Goal: Information Seeking & Learning: Find specific fact

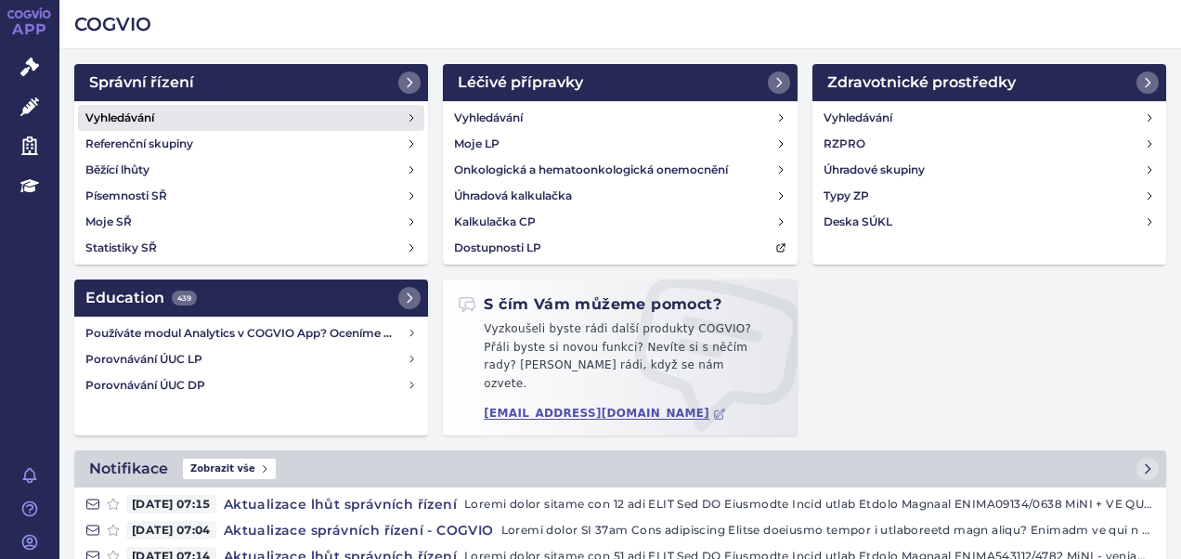
click at [131, 109] on h4 "Vyhledávání" at bounding box center [119, 118] width 69 height 19
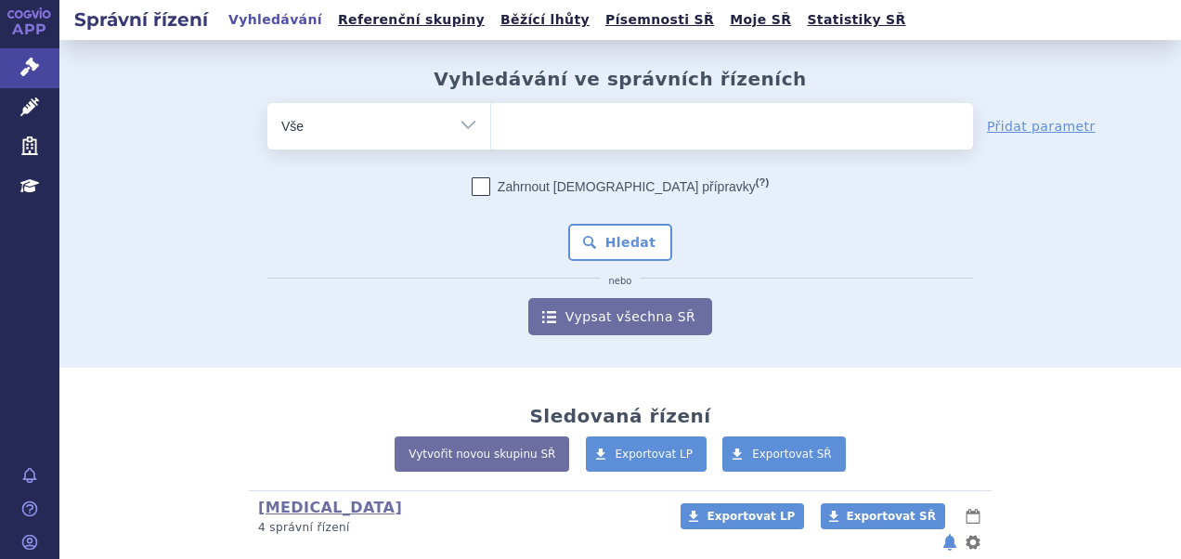
click at [577, 126] on ul at bounding box center [732, 122] width 482 height 39
click at [491, 126] on select at bounding box center [490, 125] width 1 height 46
paste input "SUKLS273924/2024"
type input "SUKLS273924/2024"
select select "SUKLS273924/2024"
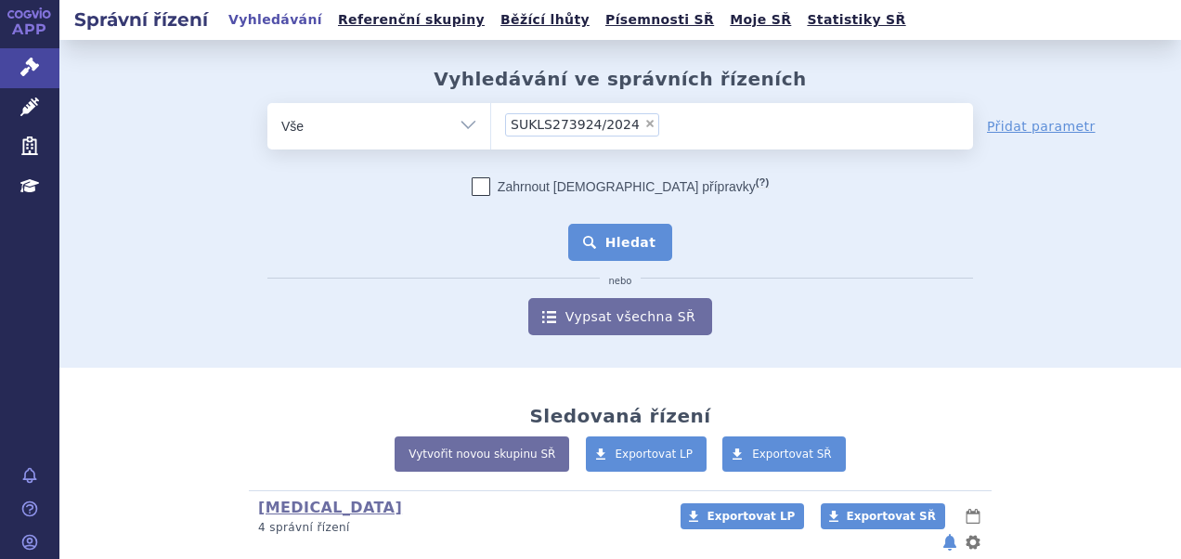
click at [601, 245] on button "Hledat" at bounding box center [620, 242] width 105 height 37
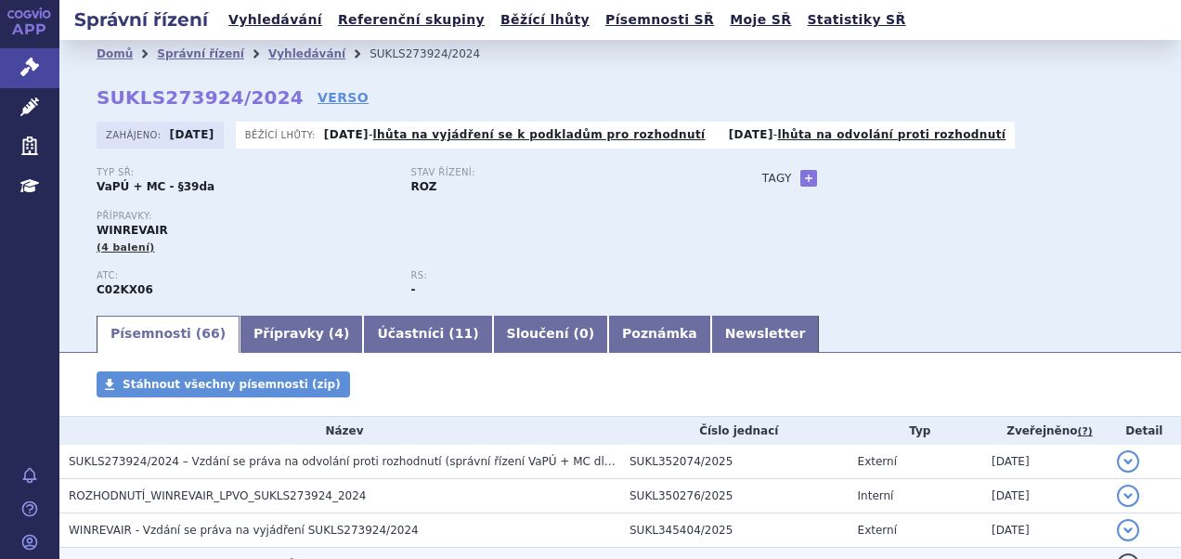
scroll to position [186, 0]
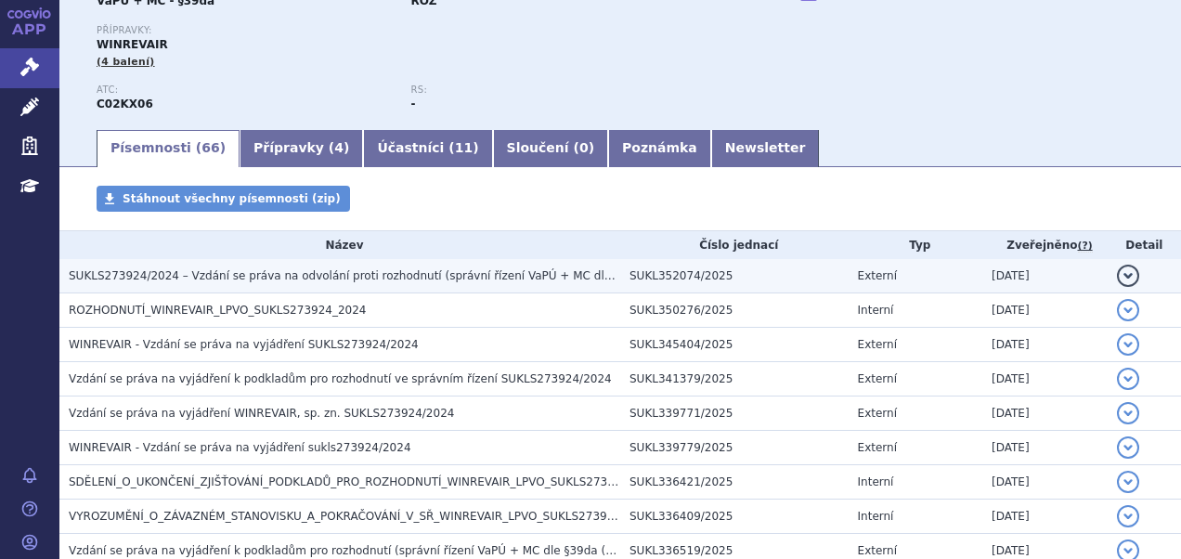
click at [253, 282] on span "SUKLS273924/2024 – Vzdání se práva na odvolání proti rozhodnutí (správní řízení…" at bounding box center [501, 275] width 864 height 13
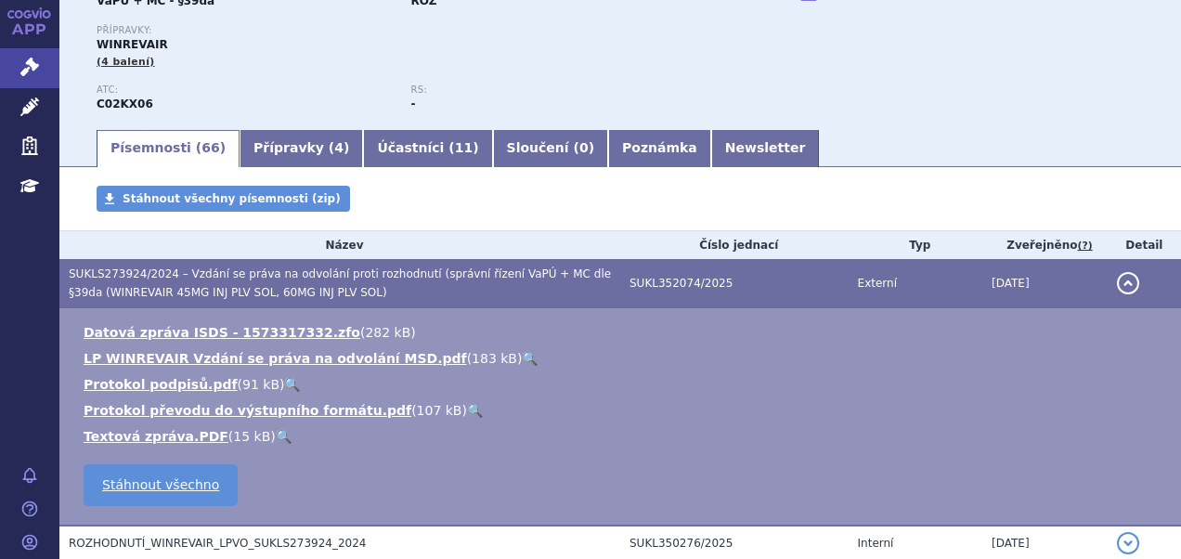
click at [522, 356] on link "🔍" at bounding box center [530, 358] width 16 height 15
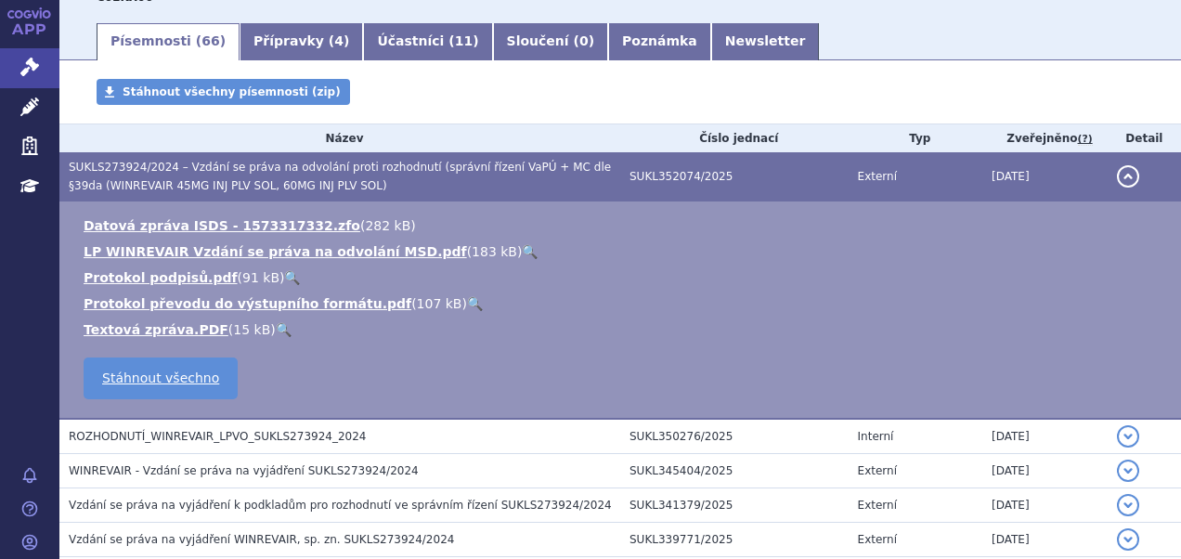
scroll to position [371, 0]
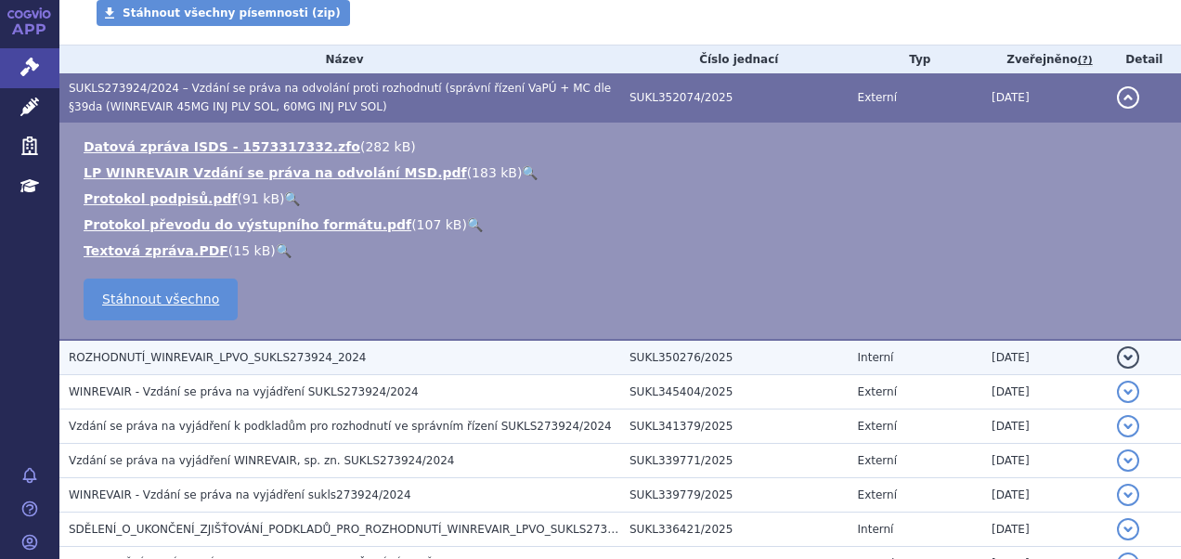
click at [277, 358] on span "ROZHODNUTÍ_WINREVAIR_LPVO_SUKLS273924_2024" at bounding box center [217, 357] width 297 height 13
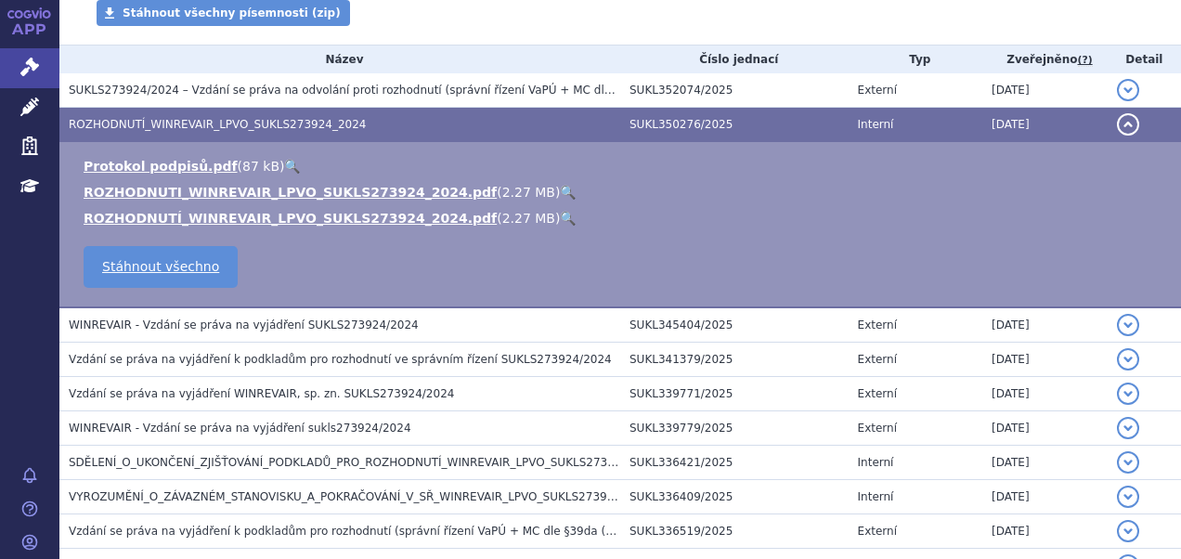
click at [560, 193] on link "🔍" at bounding box center [568, 192] width 16 height 15
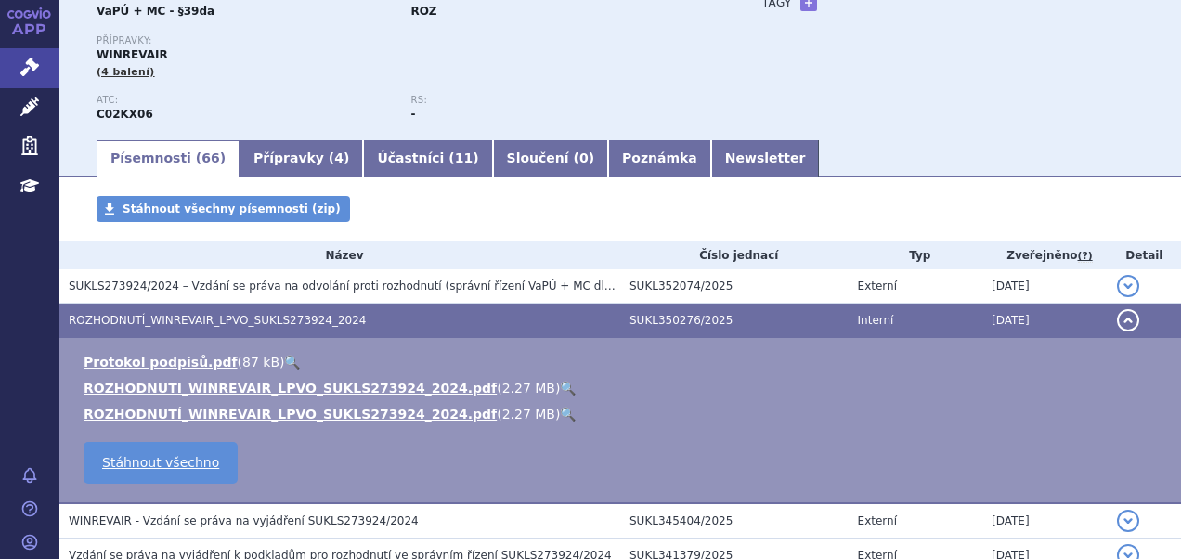
scroll to position [93, 0]
